Goal: Task Accomplishment & Management: Complete application form

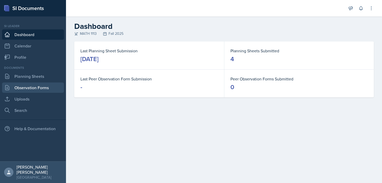
click at [41, 85] on link "Observation Forms" at bounding box center [33, 88] width 62 height 10
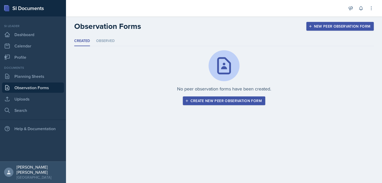
click at [49, 82] on div "Documents Planning Sheets Observation Forms Uploads Search" at bounding box center [33, 91] width 62 height 50
click at [44, 76] on link "Planning Sheets" at bounding box center [33, 76] width 62 height 10
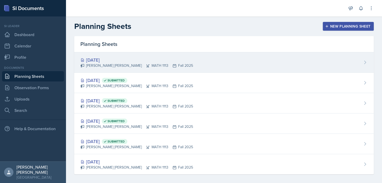
click at [129, 61] on div "[DATE]" at bounding box center [136, 59] width 113 height 7
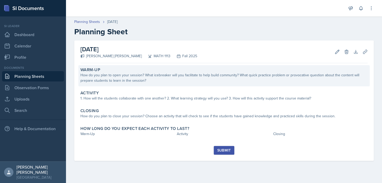
click at [175, 79] on div "How do you plan to open your session? What icebreaker will you facilitate to he…" at bounding box center [223, 77] width 287 height 11
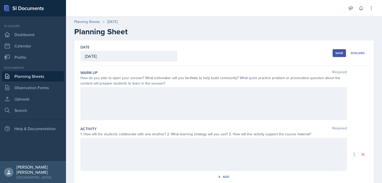
click at [113, 119] on div at bounding box center [213, 103] width 267 height 33
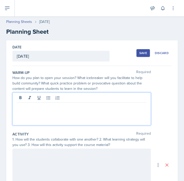
click at [80, 113] on div at bounding box center [81, 109] width 138 height 33
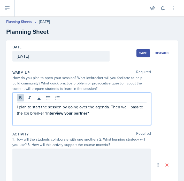
click at [50, 112] on p "I plan to start the session by going over the agenda. Then we'll pass to the Ic…" at bounding box center [81, 110] width 129 height 13
click at [53, 112] on strong "Interview your partner"" at bounding box center [67, 113] width 43 height 6
drag, startPoint x: 50, startPoint y: 113, endPoint x: 97, endPoint y: 115, distance: 47.3
click at [97, 115] on p "I plan to start the session by going over the agenda. Then we'll pass to the Ic…" at bounding box center [81, 110] width 129 height 13
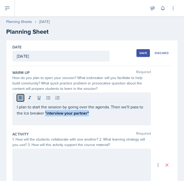
click at [18, 96] on icon at bounding box center [20, 97] width 5 height 5
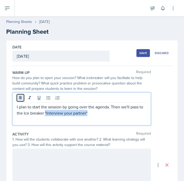
click at [19, 96] on icon at bounding box center [20, 97] width 5 height 5
click at [99, 112] on p "I plan to start the session by going over the agenda. Then we'll pass to the Ic…" at bounding box center [81, 110] width 129 height 13
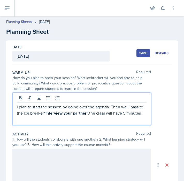
click at [99, 112] on p "I plan to start the session by going over the agenda. Then we'll pass to the Ic…" at bounding box center [81, 110] width 129 height 13
click at [97, 112] on p "I plan to start the session by going over the agenda. Then we'll pass to the Ic…" at bounding box center [81, 110] width 129 height 13
click at [89, 112] on strong ""Interview your partner"," at bounding box center [66, 113] width 45 height 6
click at [123, 113] on p "I plan to start the session by going over the agenda. Then we'll pass to the Ic…" at bounding box center [81, 113] width 129 height 19
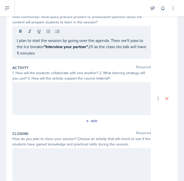
scroll to position [66, 0]
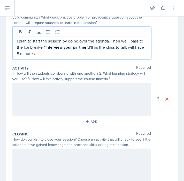
click at [135, 47] on p "I plan to start the session by going over the agenda. Then we'll pass to the Ic…" at bounding box center [81, 47] width 129 height 19
click at [119, 55] on p "I plan to start the session by going over the agenda. Then we'll pass to the Ic…" at bounding box center [81, 47] width 129 height 19
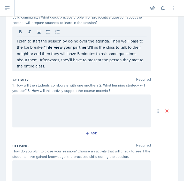
click at [87, 64] on p "I plan to start the session by going over the agenda. Then we'll pass to the Ic…" at bounding box center [81, 53] width 129 height 31
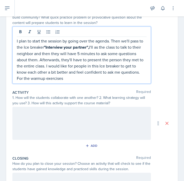
click at [87, 80] on p "I plan to start the session by going over the agenda. Then we'll pass to the Ic…" at bounding box center [81, 60] width 129 height 44
click at [141, 78] on p "I plan to start the session by going over the agenda. Then we'll pass to the Ic…" at bounding box center [81, 60] width 129 height 44
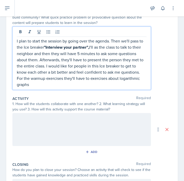
click at [116, 82] on p "I plan to start the session by going over the agenda. Then we'll pass to the Ic…" at bounding box center [81, 63] width 129 height 50
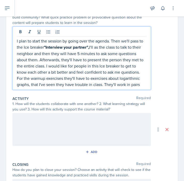
drag, startPoint x: 124, startPoint y: 84, endPoint x: 144, endPoint y: 89, distance: 21.5
click at [144, 89] on div "I plan to start the session by going over the agenda. Then we'll pass to the Ic…" at bounding box center [81, 58] width 138 height 63
drag, startPoint x: 110, startPoint y: 93, endPoint x: 123, endPoint y: 84, distance: 16.4
click at [123, 84] on div "I plan to start the session by going over the agenda. Then we'll pass to the Ic…" at bounding box center [81, 58] width 138 height 63
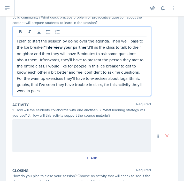
click at [106, 94] on div "I plan to start the session by going over the agenda. Then we'll pass to the Ic…" at bounding box center [81, 62] width 138 height 70
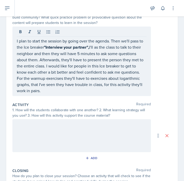
click at [105, 134] on div at bounding box center [81, 135] width 138 height 33
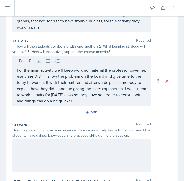
scroll to position [123, 0]
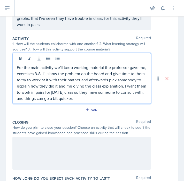
click at [138, 96] on p "For the main activity we'll keep working material the professor gave me, exerci…" at bounding box center [81, 82] width 129 height 37
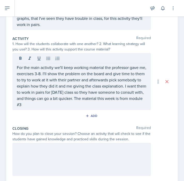
click at [106, 105] on p "For the main activity we'll keep working material the professor gave me, exerci…" at bounding box center [81, 85] width 129 height 43
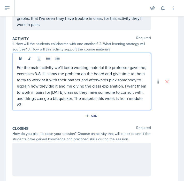
click at [82, 103] on p "For the main activity we'll keep working material the professor gave me, exerci…" at bounding box center [81, 85] width 129 height 43
click at [83, 103] on p "For the main activity we'll keep working material the professor gave me, exerci…" at bounding box center [81, 85] width 129 height 43
click at [65, 176] on div at bounding box center [81, 159] width 138 height 33
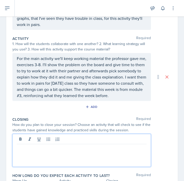
scroll to position [132, 0]
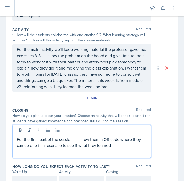
click at [77, 149] on p "For the final part of the session, I'll show them a QR code where they can do o…" at bounding box center [81, 142] width 129 height 12
click at [86, 149] on p "For the final part of the session, I'll show them a QR code where they can do o…" at bounding box center [81, 142] width 129 height 12
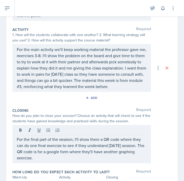
scroll to position [169, 0]
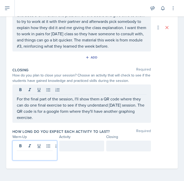
click at [42, 156] on p at bounding box center [35, 155] width 36 height 6
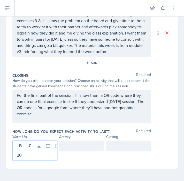
click at [72, 148] on div at bounding box center [81, 146] width 45 height 11
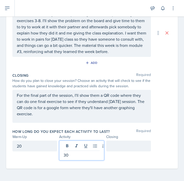
click at [112, 149] on div at bounding box center [128, 146] width 45 height 11
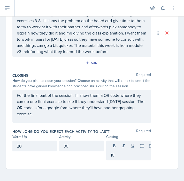
click at [167, 131] on div "Date [DATE] [DATE] 31 1 2 3 4 5 6 7 8 9 10 11 12 13 14 15 16 17 18 19 20 21 22 …" at bounding box center [91, 21] width 171 height 296
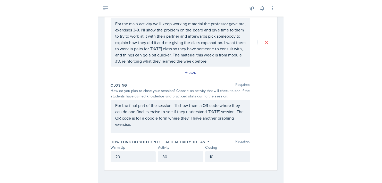
scroll to position [100, 0]
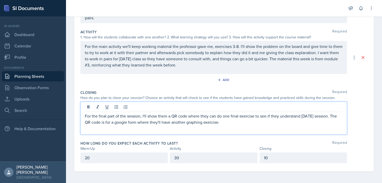
drag, startPoint x: 223, startPoint y: 112, endPoint x: 99, endPoint y: 31, distance: 148.4
drag, startPoint x: 99, startPoint y: 31, endPoint x: 232, endPoint y: 121, distance: 160.9
click at [232, 121] on p "For the final part of the session, I'll show them a QR code where they can do o…" at bounding box center [214, 119] width 258 height 12
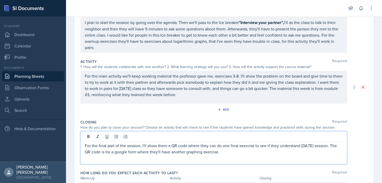
scroll to position [65, 0]
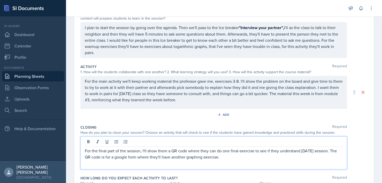
drag, startPoint x: 224, startPoint y: 122, endPoint x: 82, endPoint y: 54, distance: 157.8
click at [82, 54] on div "Warm-Up Required How do you plan to open your session? What icebreaker will you…" at bounding box center [223, 103] width 287 height 205
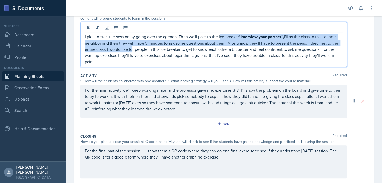
drag, startPoint x: 143, startPoint y: 49, endPoint x: 229, endPoint y: 36, distance: 86.3
click at [229, 36] on p "I plan to start the session by going over the agenda. Then we'll pass to the Ic…" at bounding box center [214, 49] width 258 height 31
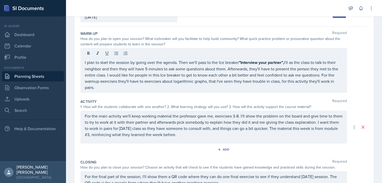
scroll to position [36, 0]
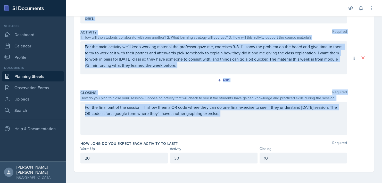
drag, startPoint x: 80, startPoint y: 36, endPoint x: 219, endPoint y: 121, distance: 162.6
click at [219, 121] on div "Warm-Up Required How do you plan to open your session? What icebreaker will you…" at bounding box center [223, 64] width 287 height 214
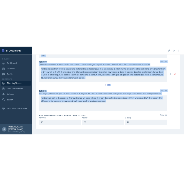
scroll to position [100, 0]
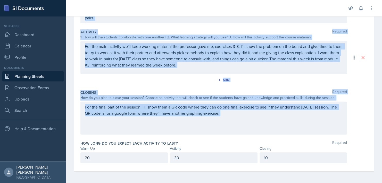
copy div "Warm-Up Required How do you plan to open your session? What icebreaker will you…"
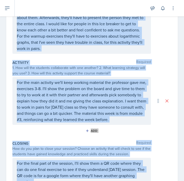
scroll to position [164, 0]
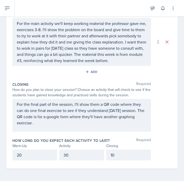
click at [136, 139] on span "Required" at bounding box center [143, 140] width 15 height 5
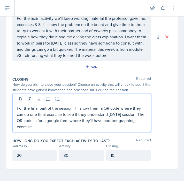
scroll to position [169, 0]
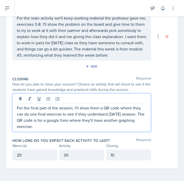
click at [87, 119] on p "For the final part of the session, I'll show them a QR code where they can do o…" at bounding box center [81, 117] width 129 height 25
drag, startPoint x: 55, startPoint y: 125, endPoint x: -3, endPoint y: 100, distance: 63.3
click at [0, 100] on html "SI Documents Si leader Dashboard Calendar Profile Documents Planning Sheets Obs…" at bounding box center [92, 90] width 184 height 181
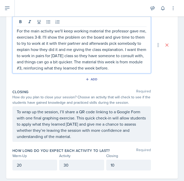
click at [120, 48] on p "For the main activity we'll keep working material the professor gave me, exerci…" at bounding box center [81, 49] width 129 height 43
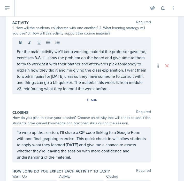
scroll to position [132, 0]
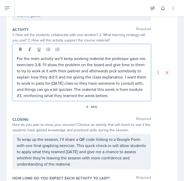
drag, startPoint x: 45, startPoint y: 93, endPoint x: 8, endPoint y: 52, distance: 55.3
click at [8, 52] on div "Date [DATE] [DATE] 31 1 2 3 4 5 6 7 8 9 10 11 12 13 14 15 16 17 18 19 20 21 22 …" at bounding box center [91, 57] width 171 height 298
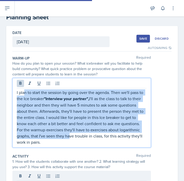
scroll to position [0, 0]
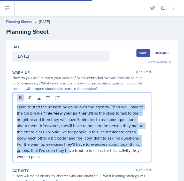
drag, startPoint x: 91, startPoint y: 59, endPoint x: 0, endPoint y: 103, distance: 100.8
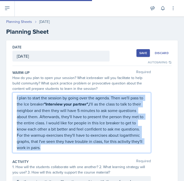
drag, startPoint x: 74, startPoint y: 149, endPoint x: -1, endPoint y: 98, distance: 90.7
click at [0, 98] on html "SI Documents Si leader Dashboard Calendar Profile Documents Planning Sheets Obs…" at bounding box center [92, 90] width 184 height 181
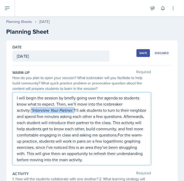
drag, startPoint x: 60, startPoint y: 110, endPoint x: 4, endPoint y: 108, distance: 56.0
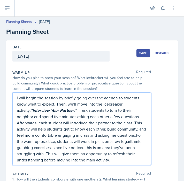
click at [116, 92] on div "Warm-Up Required How do you plan to open your session? What icebreaker will you…" at bounding box center [91, 119] width 159 height 102
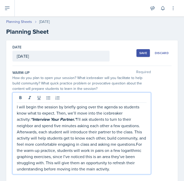
click at [114, 95] on div "I will begin the session by briefly going over the agenda so students know what…" at bounding box center [81, 134] width 138 height 82
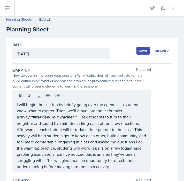
scroll to position [3, 0]
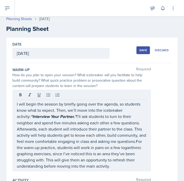
click at [35, 148] on p "I will begin the session by briefly going over the agenda, so students know wha…" at bounding box center [81, 135] width 129 height 68
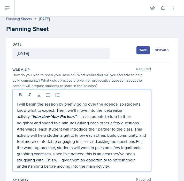
click at [35, 148] on p "I will begin the session by briefly going over the agenda, so students know wha…" at bounding box center [81, 135] width 129 height 68
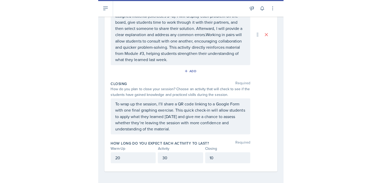
scroll to position [0, 0]
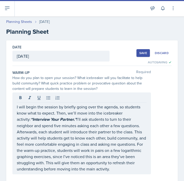
click at [140, 51] on div "Save" at bounding box center [143, 53] width 8 height 4
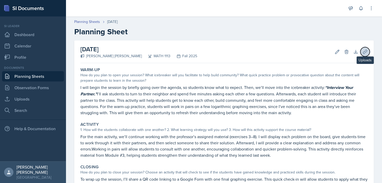
click at [363, 52] on icon at bounding box center [365, 51] width 5 height 5
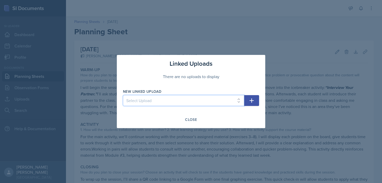
click at [238, 98] on select "Select Upload Session 1 Session 2 Worksheet for session 2 Session 3 Session 3 &…" at bounding box center [183, 100] width 121 height 11
select select "b8fbdba5-5e4e-498d-a763-5909f1554ef1"
click at [123, 95] on select "Select Upload Session 1 Session 2 Worksheet for session 2 Session 3 Session 3 &…" at bounding box center [183, 100] width 121 height 11
click at [255, 98] on button "button" at bounding box center [251, 100] width 15 height 11
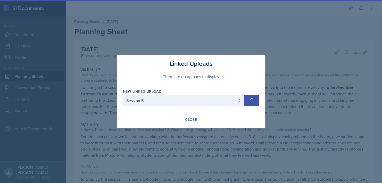
select select
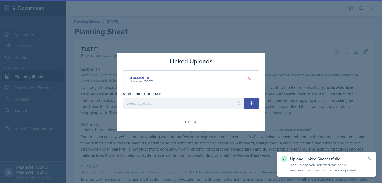
click at [299, 79] on div at bounding box center [191, 91] width 382 height 183
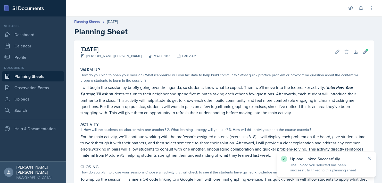
scroll to position [64, 0]
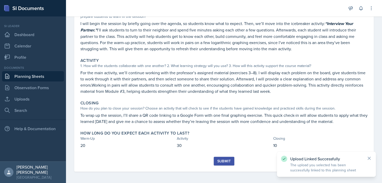
click at [222, 164] on button "Submit" at bounding box center [224, 161] width 20 height 9
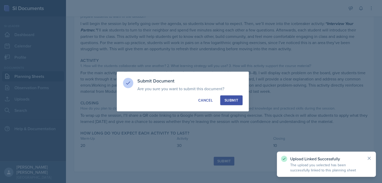
click at [231, 102] on div "Submit" at bounding box center [232, 100] width 14 height 5
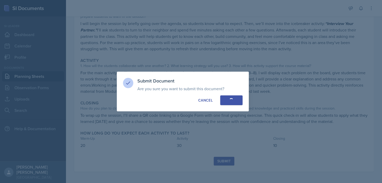
scroll to position [49, 0]
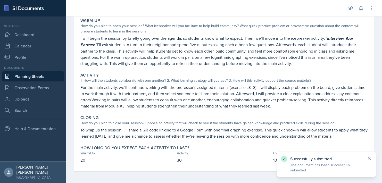
click at [47, 72] on link "Planning Sheets" at bounding box center [33, 76] width 62 height 10
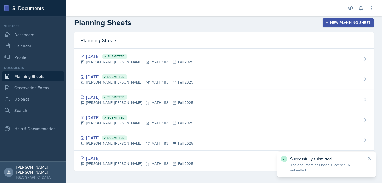
scroll to position [3, 0]
click at [342, 19] on button "New Planning Sheet" at bounding box center [348, 23] width 51 height 9
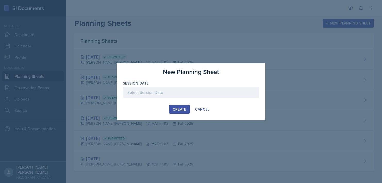
click at [191, 97] on div at bounding box center [191, 92] width 136 height 11
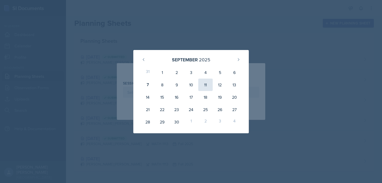
click at [205, 83] on div "11" at bounding box center [205, 85] width 14 height 12
type input "[DATE]"
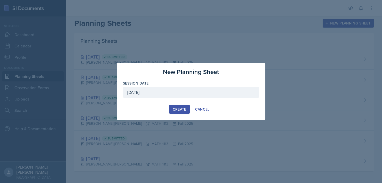
click at [178, 106] on button "Create" at bounding box center [179, 109] width 20 height 9
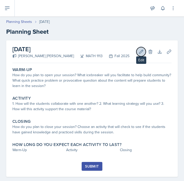
click at [138, 54] on icon at bounding box center [140, 51] width 5 height 5
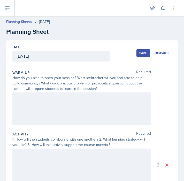
click at [109, 117] on div at bounding box center [81, 109] width 138 height 33
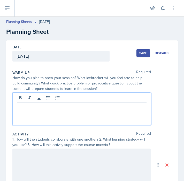
paste div
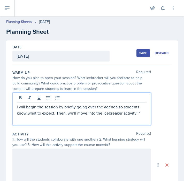
click at [140, 114] on p "I will begin the session by briefly going over the agenda so students know what…" at bounding box center [81, 110] width 129 height 12
click at [141, 111] on p "I will begin the session by briefly going over the agenda so students know what…" at bounding box center [81, 110] width 129 height 12
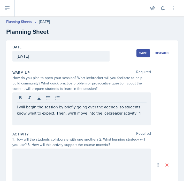
click at [143, 114] on div "I will begin the session by briefly going over the agenda, so students know wha…" at bounding box center [81, 109] width 138 height 33
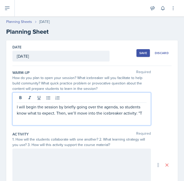
click at [140, 113] on p "I will begin the session by briefly going over the agenda, so students know wha…" at bounding box center [81, 110] width 129 height 12
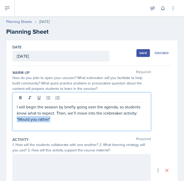
drag, startPoint x: 58, startPoint y: 120, endPoint x: 2, endPoint y: 120, distance: 55.2
click at [2, 120] on div "Date [DATE] [DATE] 31 1 2 3 4 5 6 7 8 9 10 11 12 13 14 15 16 17 18 19 20 21 22 …" at bounding box center [92, 171] width 184 height 262
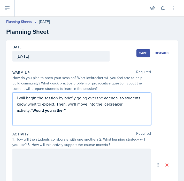
click at [59, 114] on p at bounding box center [81, 117] width 129 height 6
click at [52, 108] on strong ""Would you rather"" at bounding box center [48, 111] width 35 height 6
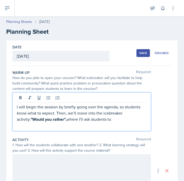
click at [111, 123] on p at bounding box center [81, 126] width 129 height 6
click at [104, 120] on p "I will begin the session by briefly going over the agenda, so students know wha…" at bounding box center [81, 113] width 129 height 19
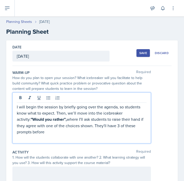
click at [60, 130] on p "I will begin the session by briefly going over the agenda, so students know wha…" at bounding box center [81, 119] width 129 height 31
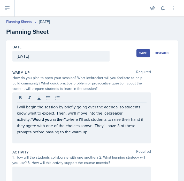
click at [139, 51] on div "Save" at bounding box center [143, 53] width 8 height 4
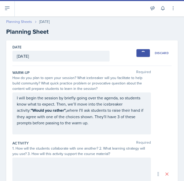
click at [20, 22] on link "Planning Sheets" at bounding box center [19, 21] width 26 height 5
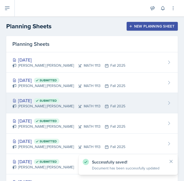
click at [61, 104] on div "[PERSON_NAME] [PERSON_NAME] MATH 1113 Fall 2025" at bounding box center [68, 106] width 113 height 5
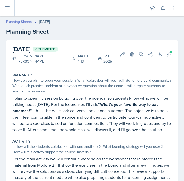
click at [20, 21] on link "Planning Sheets" at bounding box center [19, 21] width 26 height 5
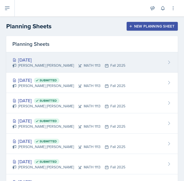
click at [91, 66] on div "[PERSON_NAME] [PERSON_NAME] MATH 1113 Fall 2025" at bounding box center [68, 65] width 113 height 5
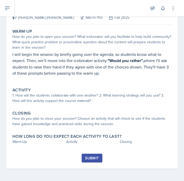
scroll to position [11, 0]
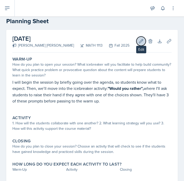
click at [137, 46] on button "Edit" at bounding box center [140, 41] width 9 height 9
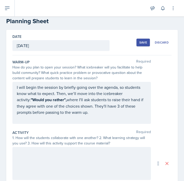
click at [102, 115] on div "I will begin the session by briefly going over the agenda, so students know wha…" at bounding box center [81, 102] width 129 height 37
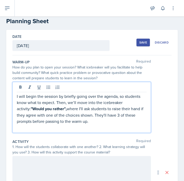
click at [60, 125] on p at bounding box center [81, 128] width 129 height 6
click at [61, 121] on p "I will begin the session by briefly going over the agenda, so students know wha…" at bounding box center [81, 108] width 129 height 31
click at [98, 121] on p "I will begin the session by briefly going over the agenda, so students know wha…" at bounding box center [81, 108] width 129 height 31
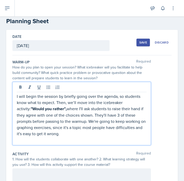
click at [86, 132] on p "I will begin the session by briefly going over the agenda, so students know wha…" at bounding box center [81, 115] width 129 height 44
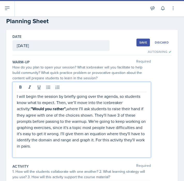
click at [107, 141] on p "I will begin the session by briefly going over the agenda, so students know wha…" at bounding box center [81, 121] width 129 height 56
click at [103, 146] on p "I will begin the session by briefly going over the agenda, so students know wha…" at bounding box center [81, 121] width 129 height 56
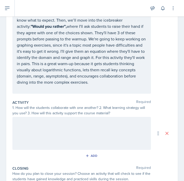
scroll to position [100, 0]
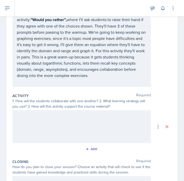
click at [105, 124] on div at bounding box center [81, 126] width 138 height 33
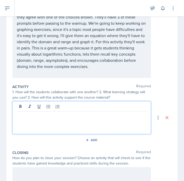
scroll to position [100, 0]
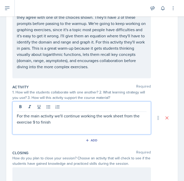
click at [48, 121] on p "For the main activity we'll continue working the work sheet from the exercise 9…" at bounding box center [81, 119] width 129 height 12
click at [55, 122] on p "For the main activity we'll continue working the work sheet from the exercise 9…" at bounding box center [81, 119] width 129 height 12
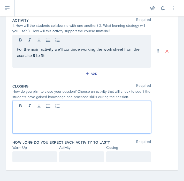
scroll to position [167, 0]
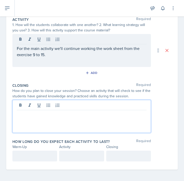
click at [91, 103] on div at bounding box center [81, 116] width 138 height 33
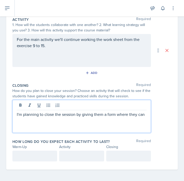
drag, startPoint x: 105, startPoint y: 114, endPoint x: 143, endPoint y: 129, distance: 40.6
click at [143, 129] on div "I'm planning to close the session by giving them a form where they can" at bounding box center [81, 116] width 138 height 33
click at [109, 118] on p "I'm planning to close the session by giving them a final exercise for then" at bounding box center [81, 114] width 129 height 6
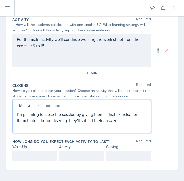
click at [134, 117] on p "I'm planning to close the session by giving them a final exercise for them to d…" at bounding box center [81, 117] width 129 height 12
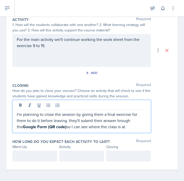
click at [114, 120] on p "I'm planning to close the session by giving them a final exercise for them to d…" at bounding box center [81, 120] width 129 height 19
click at [127, 129] on p "I'm planning to close the session by giving them a final exercise for them to d…" at bounding box center [81, 120] width 129 height 19
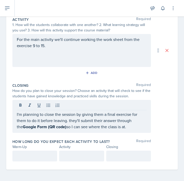
click at [132, 127] on p "I'm planning to close the session by giving them a final exercise for them to d…" at bounding box center [81, 120] width 129 height 19
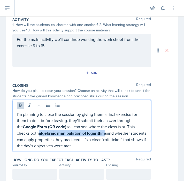
drag, startPoint x: 107, startPoint y: 133, endPoint x: 40, endPoint y: 131, distance: 66.8
click at [40, 131] on strong "algebraic manipulation of logarithms" at bounding box center [73, 134] width 68 height 6
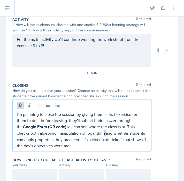
click at [103, 132] on p "I'm planning to close the session by giving them a final exercise for them to d…" at bounding box center [81, 130] width 129 height 38
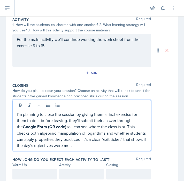
click at [105, 140] on p "I'm planning to close the session by giving them a final exercise for them to d…" at bounding box center [81, 129] width 129 height 37
drag, startPoint x: 98, startPoint y: 136, endPoint x: 104, endPoint y: 145, distance: 10.6
click at [104, 145] on p "I'm planning to close the session by giving them a final exercise for them to d…" at bounding box center [81, 129] width 129 height 37
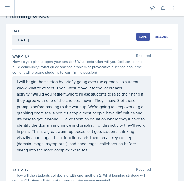
scroll to position [16, 0]
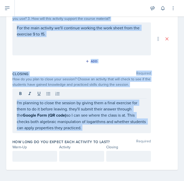
drag, startPoint x: 12, startPoint y: 56, endPoint x: 111, endPoint y: 132, distance: 124.4
click at [111, 132] on div "Date [DATE] [DATE] 31 1 2 3 4 5 6 7 8 9 10 11 12 13 14 15 16 17 18 19 20 21 22 …" at bounding box center [91, 16] width 171 height 308
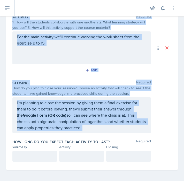
copy div "Lore-Ip Dolorsit Ame co adi elit se doei temp incidid? Utla etdolorema aliq eni…"
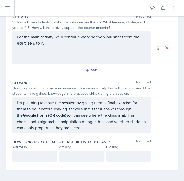
click at [32, 155] on p at bounding box center [35, 156] width 36 height 6
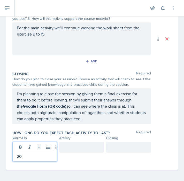
click at [86, 144] on div at bounding box center [81, 147] width 45 height 11
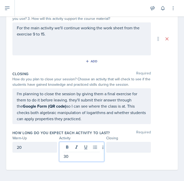
click at [120, 146] on div at bounding box center [128, 147] width 45 height 11
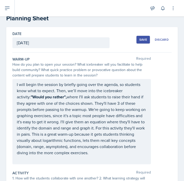
scroll to position [14, 0]
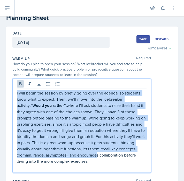
drag, startPoint x: 113, startPoint y: 153, endPoint x: 13, endPoint y: 77, distance: 126.5
click at [13, 77] on div "Warm-Up Required How do you plan to open your session? What icebreaker will you…" at bounding box center [91, 115] width 159 height 123
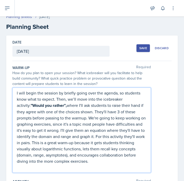
click at [100, 159] on p "I will begin the session by briefly going over the agenda, so students know wha…" at bounding box center [81, 127] width 129 height 75
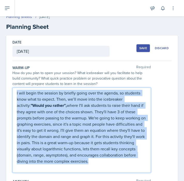
drag, startPoint x: 102, startPoint y: 161, endPoint x: 15, endPoint y: 90, distance: 112.3
click at [15, 90] on div "I will begin the session by briefly going over the agenda, so students know wha…" at bounding box center [81, 130] width 138 height 85
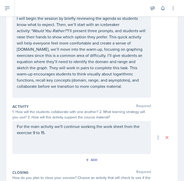
scroll to position [146, 0]
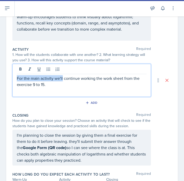
drag, startPoint x: 118, startPoint y: 80, endPoint x: -11, endPoint y: 54, distance: 131.7
click at [0, 54] on html "SI Documents Si leader Dashboard Calendar Profile Documents Planning Sheets Obs…" at bounding box center [92, 90] width 184 height 181
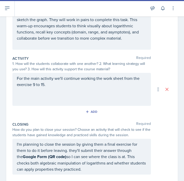
drag, startPoint x: 59, startPoint y: 87, endPoint x: -10, endPoint y: 74, distance: 70.0
click at [0, 74] on html "SI Documents Si leader Dashboard Calendar Profile Documents Planning Sheets Obs…" at bounding box center [92, 90] width 184 height 181
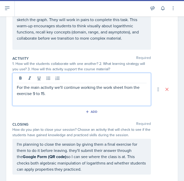
click at [42, 86] on p "For the main activity we'll continue working the work sheet from the exercise 9…" at bounding box center [81, 90] width 129 height 12
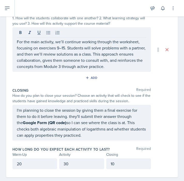
scroll to position [174, 0]
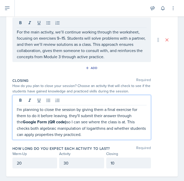
click at [104, 134] on p "I'm planning to close the session by giving them a final exercise for them to d…" at bounding box center [81, 122] width 129 height 31
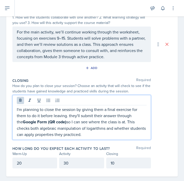
drag, startPoint x: 104, startPoint y: 134, endPoint x: -5, endPoint y: 110, distance: 112.2
click at [0, 110] on html "SI Documents Si leader Dashboard Calendar Profile Documents Planning Sheets Obs…" at bounding box center [92, 90] width 184 height 181
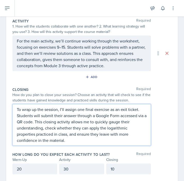
click at [156, 95] on div "How do you plan to close your session? Choose an activity that will check to se…" at bounding box center [91, 97] width 159 height 11
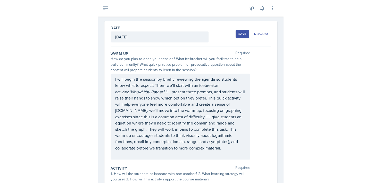
scroll to position [0, 0]
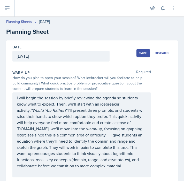
click at [139, 53] on div "Save" at bounding box center [143, 53] width 8 height 4
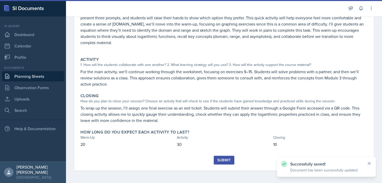
scroll to position [75, 0]
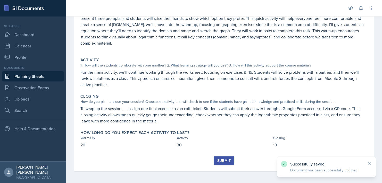
click at [229, 160] on button "Submit" at bounding box center [224, 160] width 20 height 9
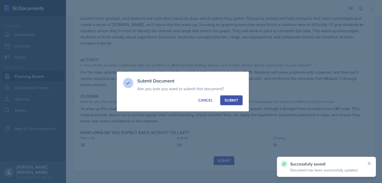
click at [236, 103] on div "Submit" at bounding box center [232, 100] width 14 height 5
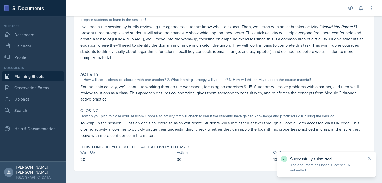
scroll to position [61, 0]
click at [44, 88] on link "Observation Forms" at bounding box center [33, 88] width 62 height 10
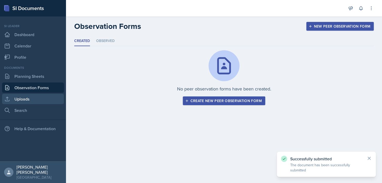
click at [45, 97] on link "Uploads" at bounding box center [33, 99] width 62 height 10
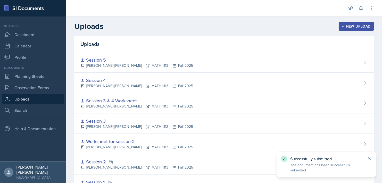
click at [347, 29] on button "New Upload" at bounding box center [356, 26] width 35 height 9
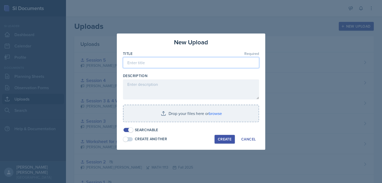
click at [180, 62] on input at bounding box center [191, 62] width 136 height 11
type input "Session 6"
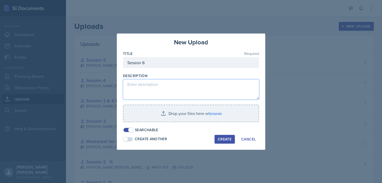
click at [176, 87] on textarea at bounding box center [191, 89] width 136 height 20
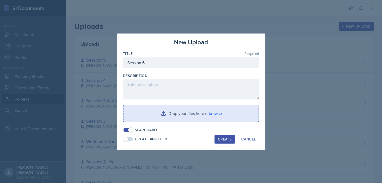
click at [201, 112] on input "file" at bounding box center [191, 113] width 135 height 17
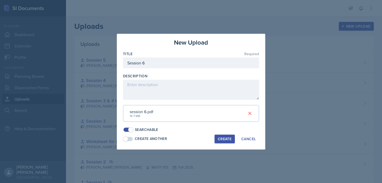
click at [224, 137] on div "Create" at bounding box center [225, 139] width 14 height 4
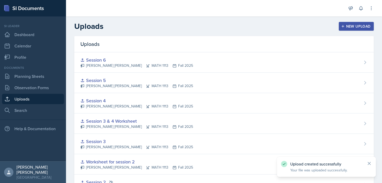
click at [346, 29] on button "New Upload" at bounding box center [356, 26] width 35 height 9
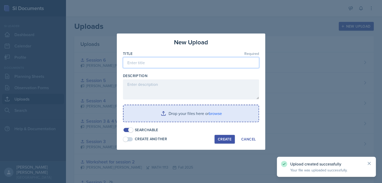
click at [207, 65] on input at bounding box center [191, 62] width 136 height 11
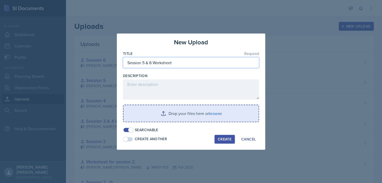
type input "Session 5 & 6 Worksheet"
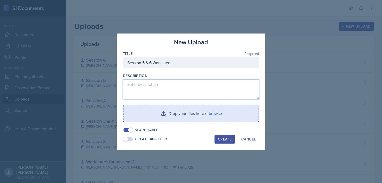
click at [209, 88] on textarea at bounding box center [191, 89] width 136 height 20
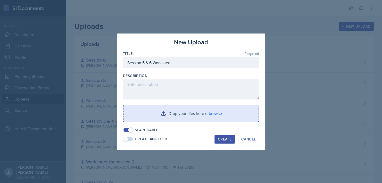
click at [210, 111] on input "file" at bounding box center [191, 113] width 135 height 17
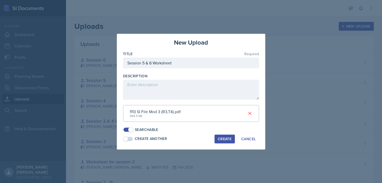
click at [231, 140] on div "Create" at bounding box center [225, 139] width 14 height 4
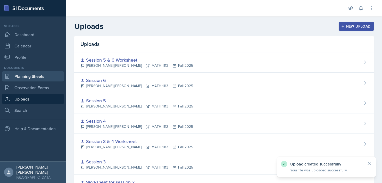
click at [58, 74] on link "Planning Sheets" at bounding box center [33, 76] width 62 height 10
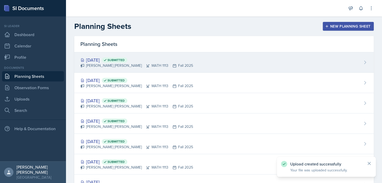
click at [132, 64] on div "[PERSON_NAME] [PERSON_NAME] MATH 1113 Fall 2025" at bounding box center [136, 65] width 113 height 5
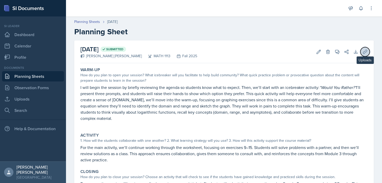
click at [363, 53] on icon at bounding box center [365, 51] width 5 height 5
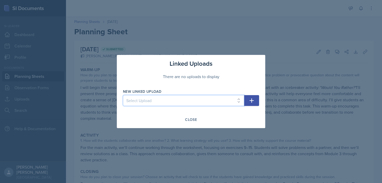
click at [228, 102] on select "Select Upload Session 1 Session 2 Worksheet for session 2 Session 3 Session 3 &…" at bounding box center [183, 100] width 121 height 11
select select "2fbc8f6a-97ef-4ae7-9b10-90c71a061252"
click at [123, 95] on select "Select Upload Session 1 Session 2 Worksheet for session 2 Session 3 Session 3 &…" at bounding box center [183, 100] width 121 height 11
click at [256, 101] on button "button" at bounding box center [251, 100] width 15 height 11
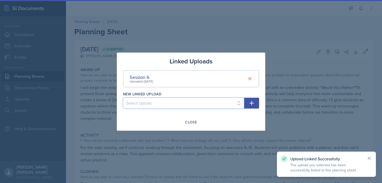
click at [238, 102] on select "Select Upload Session 1 Session 2 Worksheet for session 2 Session 3 Session 3 &…" at bounding box center [183, 103] width 121 height 11
select select "b6298027-e54c-4386-9c6f-eb8dc2767b56"
click at [123, 98] on select "Select Upload Session 1 Session 2 Worksheet for session 2 Session 3 Session 3 &…" at bounding box center [183, 103] width 121 height 11
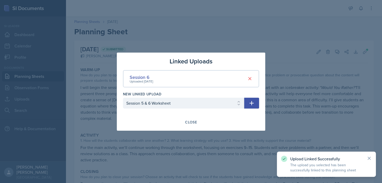
click at [252, 105] on icon "button" at bounding box center [252, 103] width 6 height 6
select select
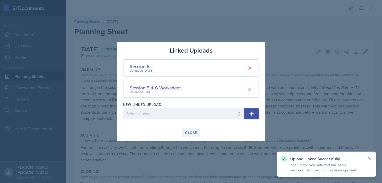
click at [198, 136] on button "Close" at bounding box center [191, 132] width 19 height 9
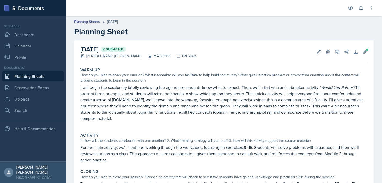
click at [91, 19] on header "Planning Sheets [DATE] Planning Sheet" at bounding box center [224, 28] width 316 height 28
click at [93, 23] on link "Planning Sheets" at bounding box center [87, 21] width 26 height 5
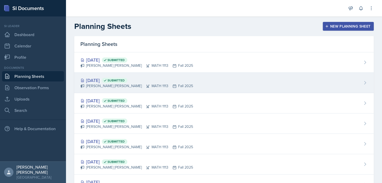
click at [171, 77] on div "[DATE] Submitted" at bounding box center [136, 80] width 113 height 7
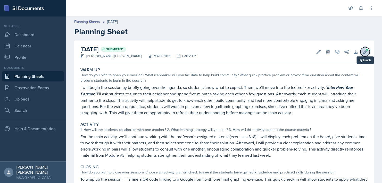
click at [363, 53] on icon at bounding box center [365, 51] width 5 height 5
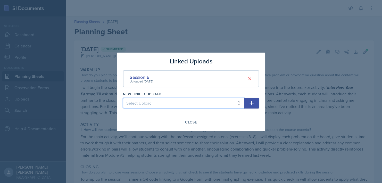
click at [183, 103] on select "Select Upload Session 1 Session 2 Worksheet for session 2 Session 3 Session 3 &…" at bounding box center [183, 103] width 121 height 11
select select "b6298027-e54c-4386-9c6f-eb8dc2767b56"
click at [123, 98] on select "Select Upload Session 1 Session 2 Worksheet for session 2 Session 3 Session 3 &…" at bounding box center [183, 103] width 121 height 11
click at [246, 104] on button "button" at bounding box center [251, 103] width 15 height 11
select select
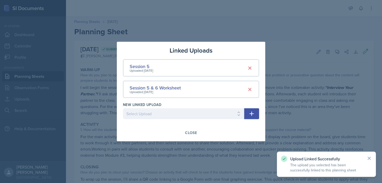
click at [190, 141] on div at bounding box center [191, 91] width 382 height 183
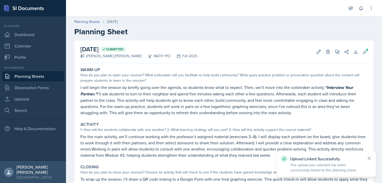
click at [43, 78] on link "Planning Sheets" at bounding box center [33, 76] width 62 height 10
